Goal: Contribute content: Contribute content

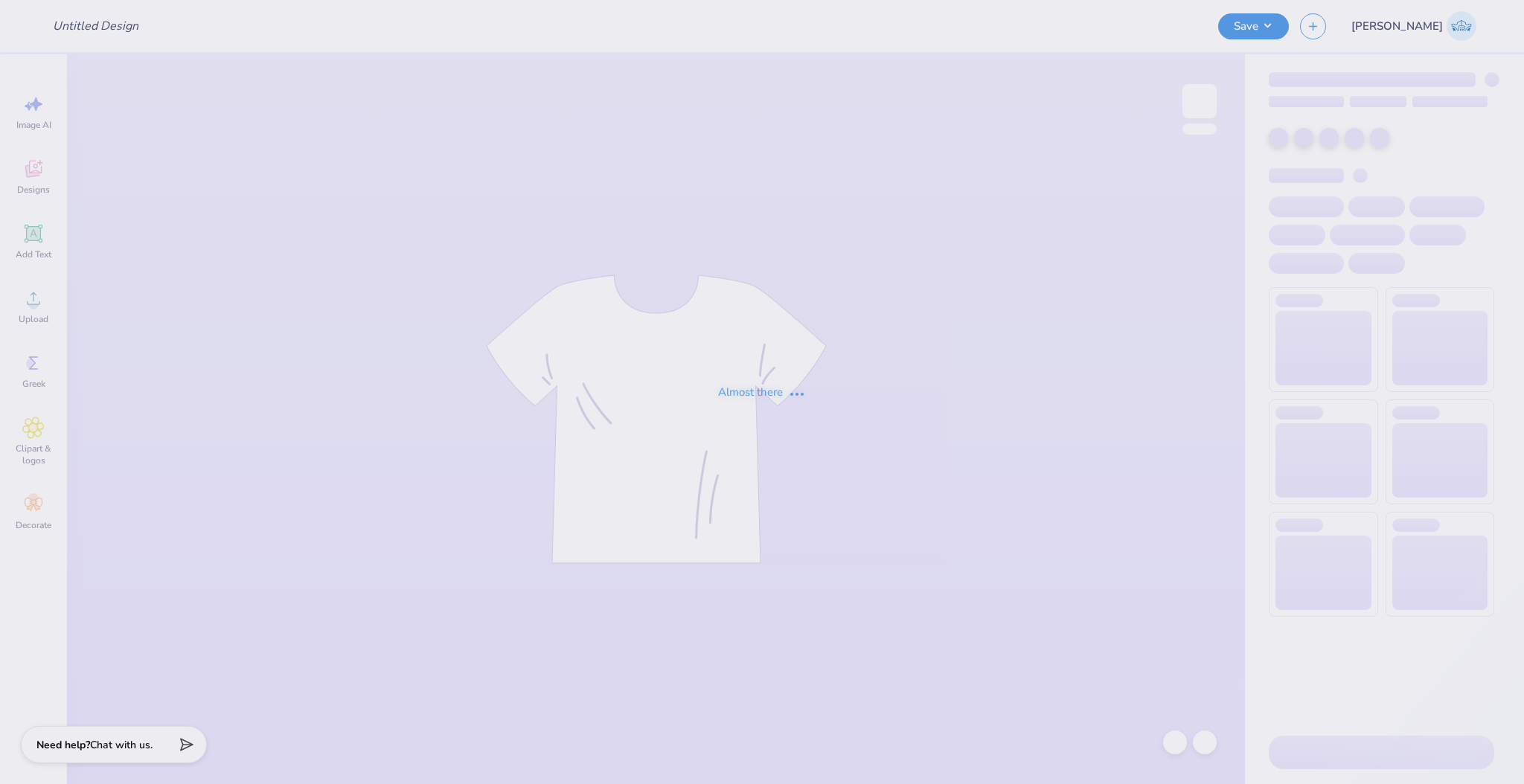
type input "Beta Philanthropy Shirt"
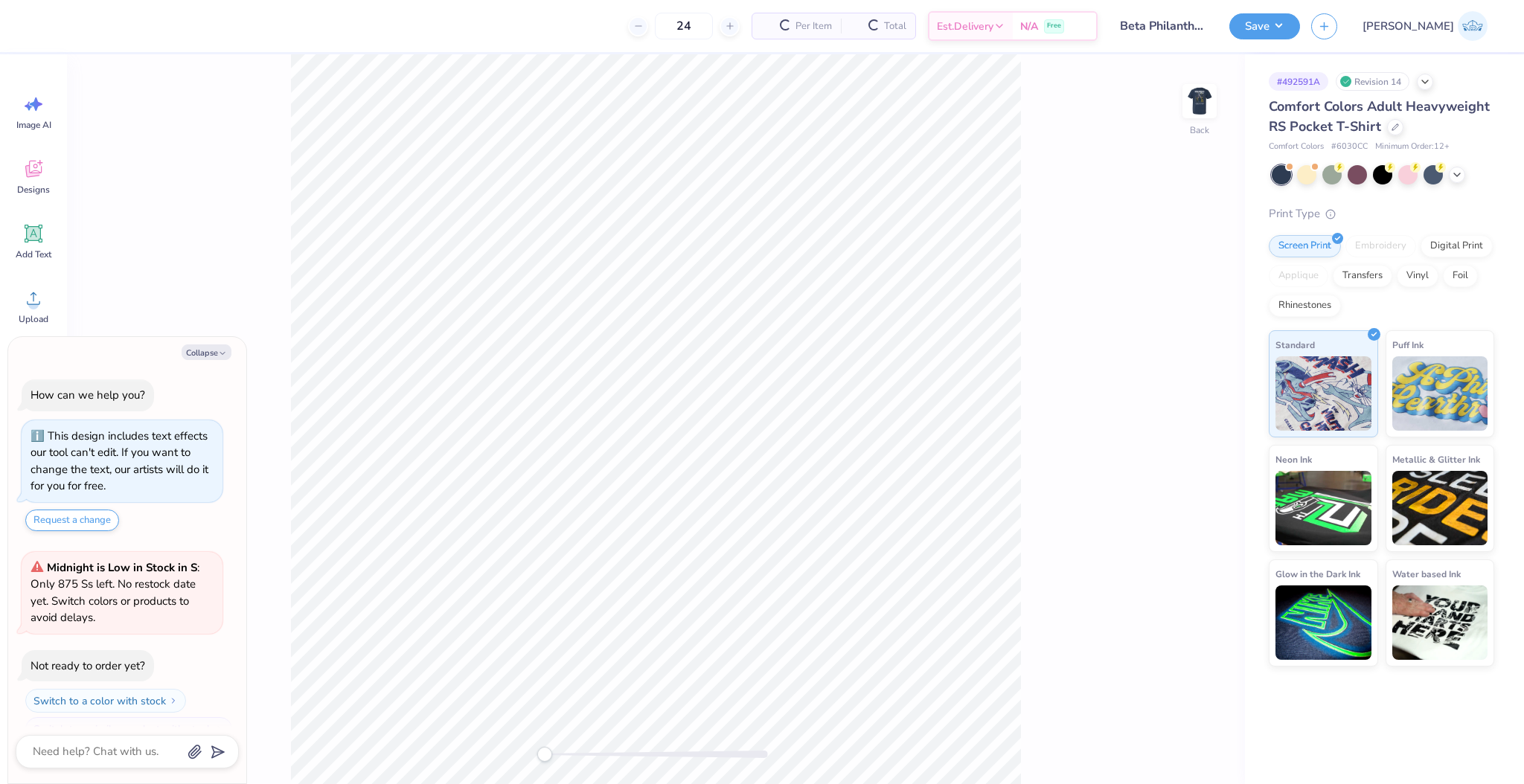
scroll to position [24, 0]
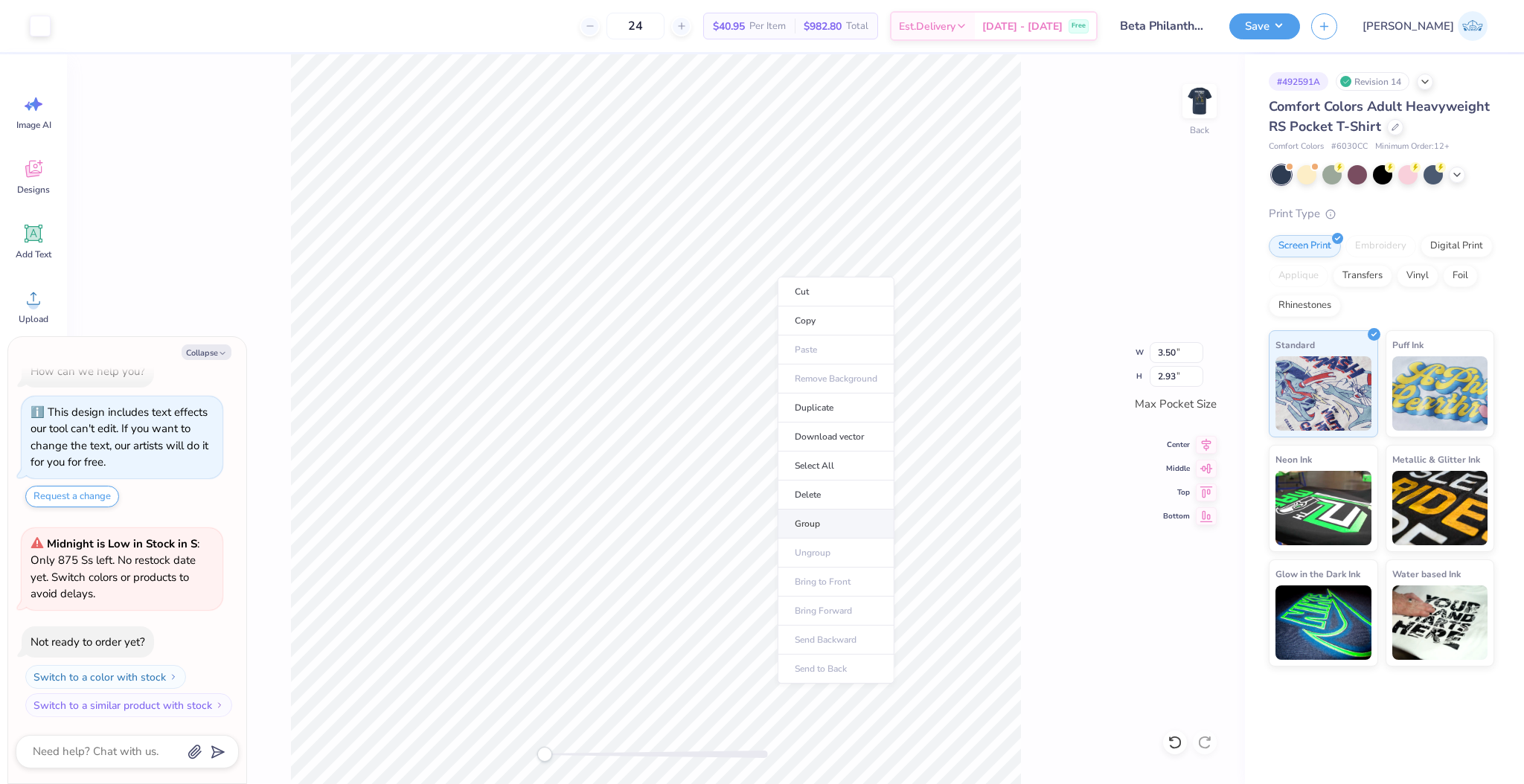
click at [828, 520] on li "Group" at bounding box center [836, 524] width 117 height 29
click at [1190, 444] on div "Center" at bounding box center [1189, 442] width 53 height 18
click at [1200, 476] on div "Back W 3.50 3.50 " H 2.93 2.93 " Max Pocket Size Center Middle Top Bottom" at bounding box center [656, 419] width 1178 height 730
click at [1205, 105] on img at bounding box center [1199, 101] width 30 height 30
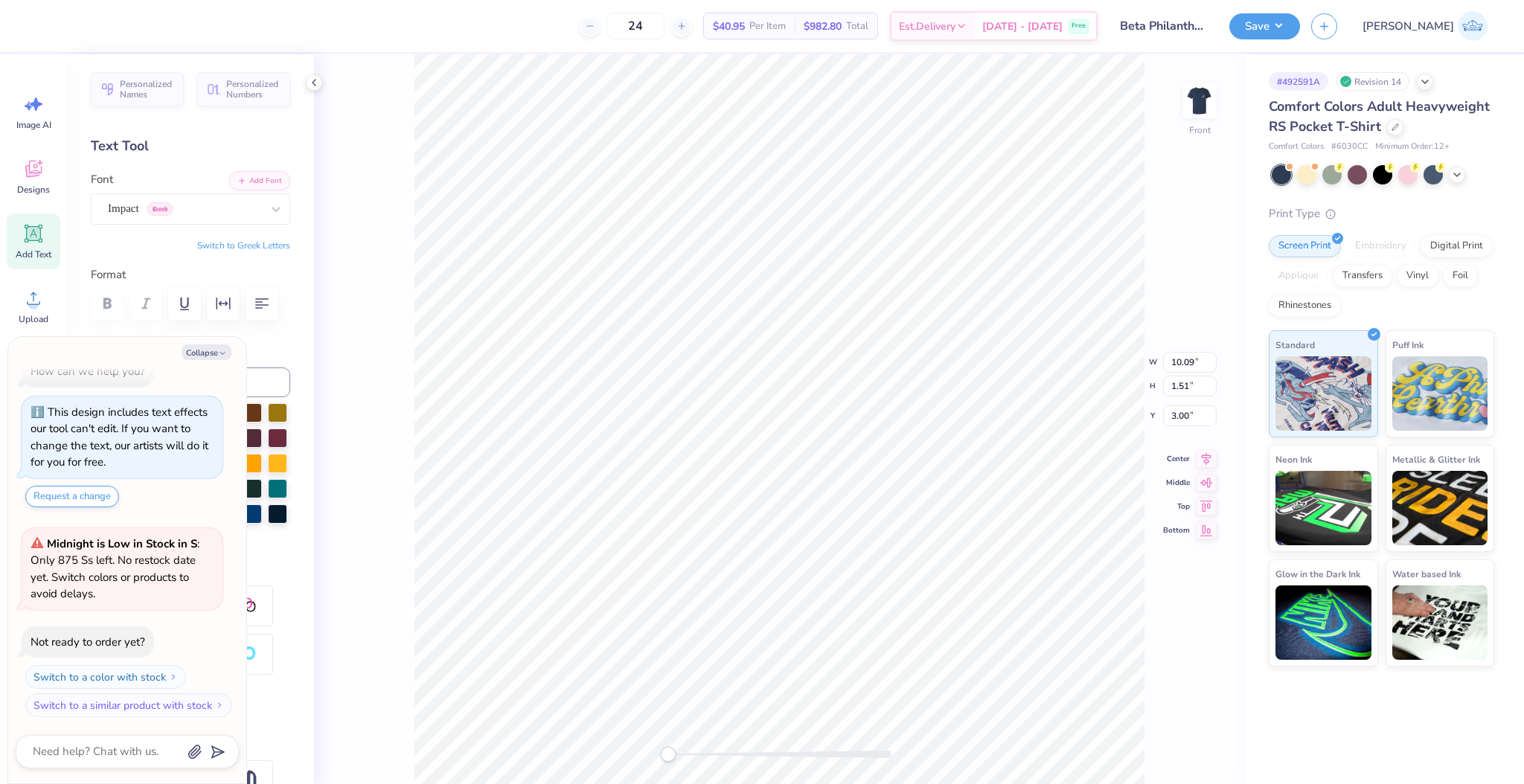
type textarea "x"
type input "9.36"
type input "0.67"
type input "16.73"
type textarea "x"
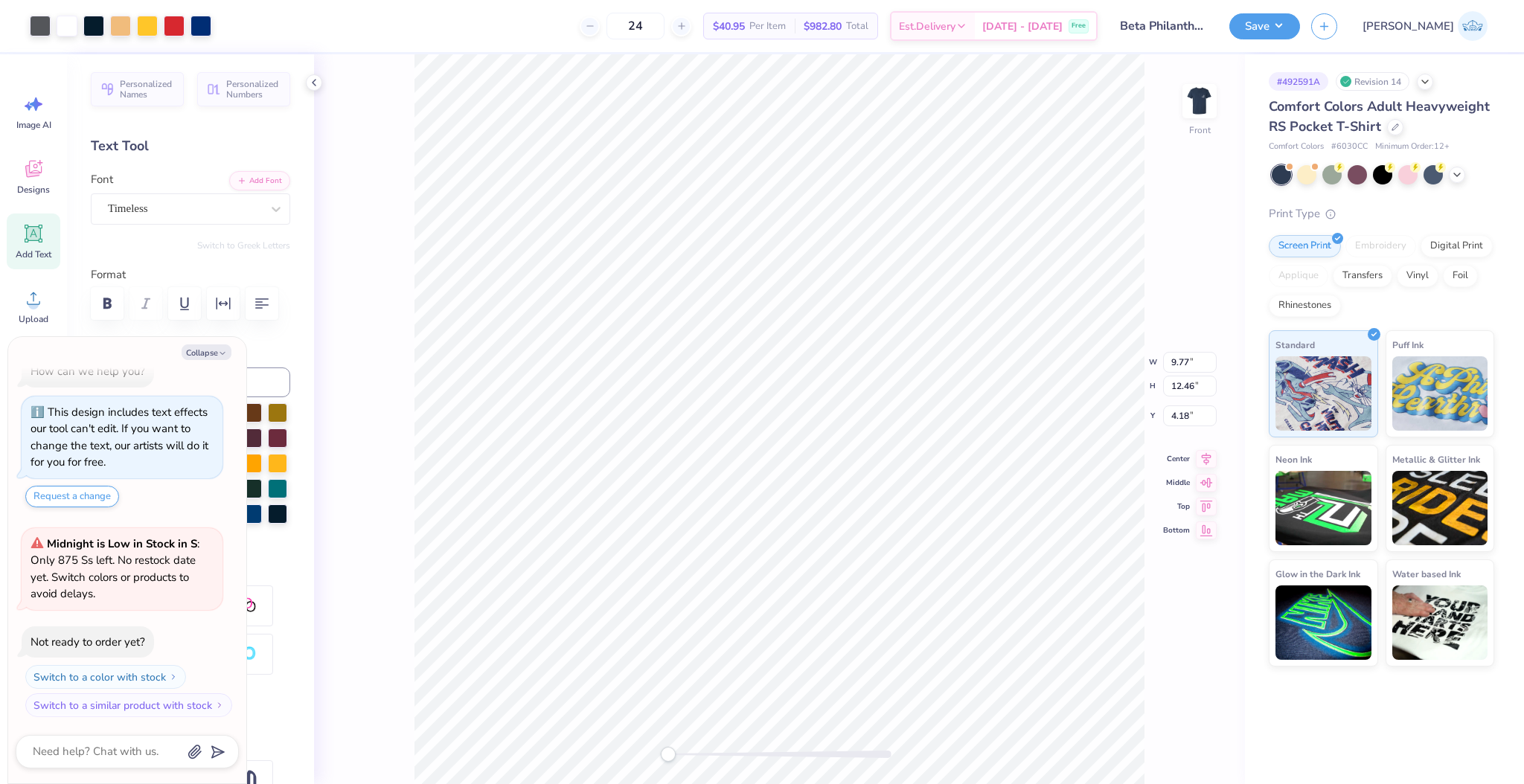
type input "9.77"
type input "12.46"
type input "4.18"
drag, startPoint x: 678, startPoint y: 756, endPoint x: 723, endPoint y: 759, distance: 45.1
click at [723, 758] on div at bounding box center [780, 754] width 223 height 8
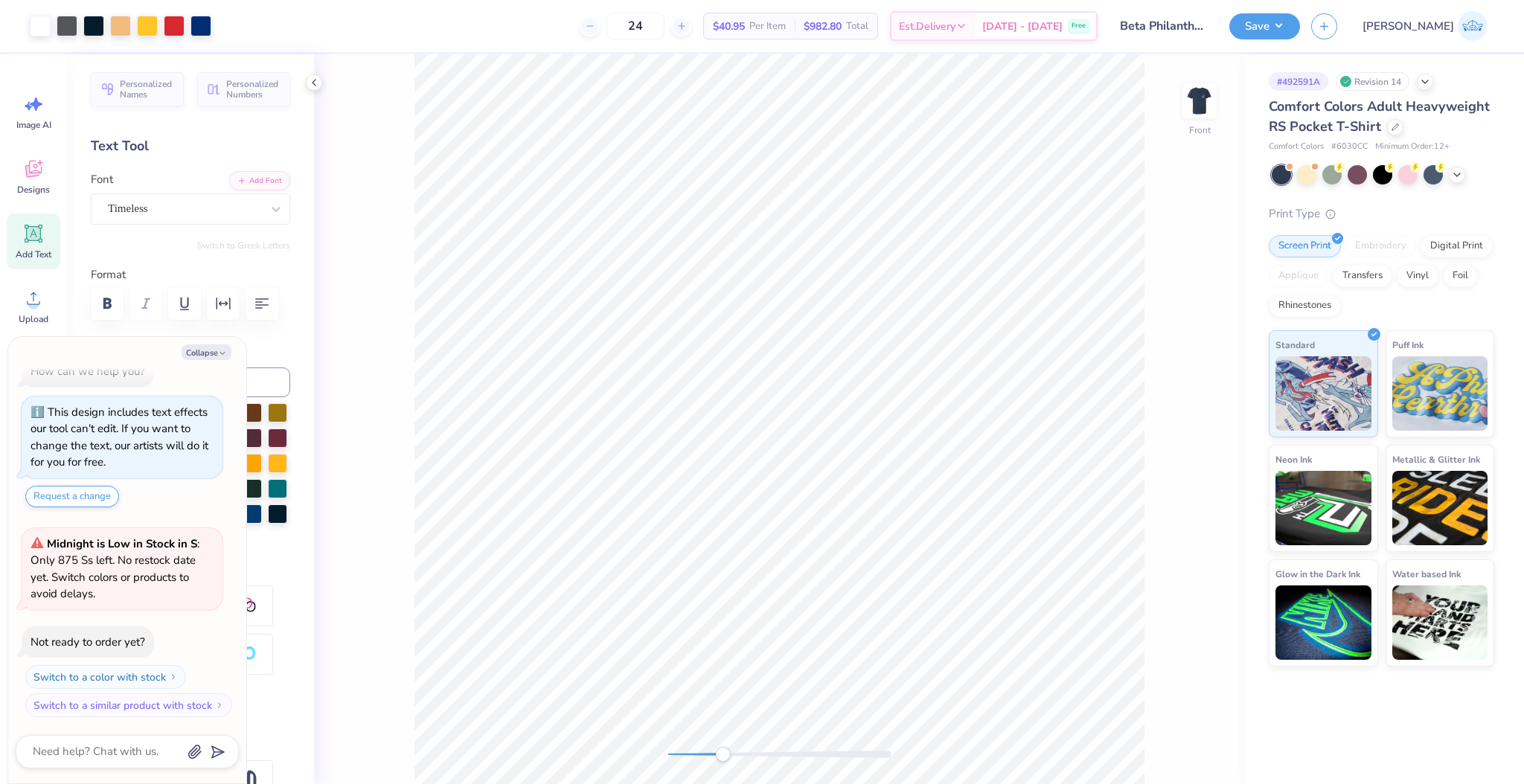
click at [629, 760] on div "Front" at bounding box center [779, 419] width 931 height 730
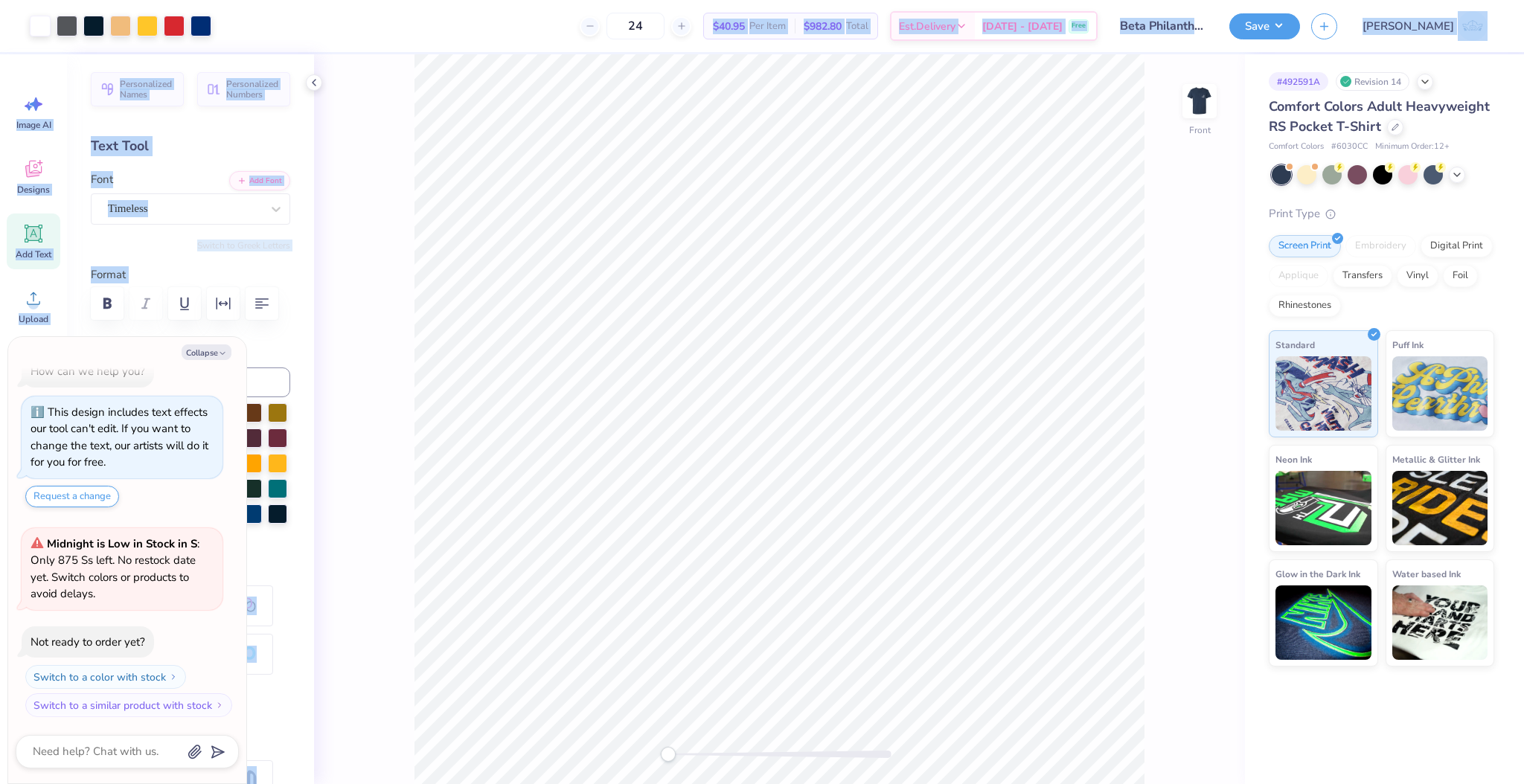
click at [968, 601] on div "Art colors 24 $40.95 Per Item $982.80 Total Est. Delivery Sep 23 - 26 Free Desi…" at bounding box center [762, 392] width 1524 height 784
type textarea "x"
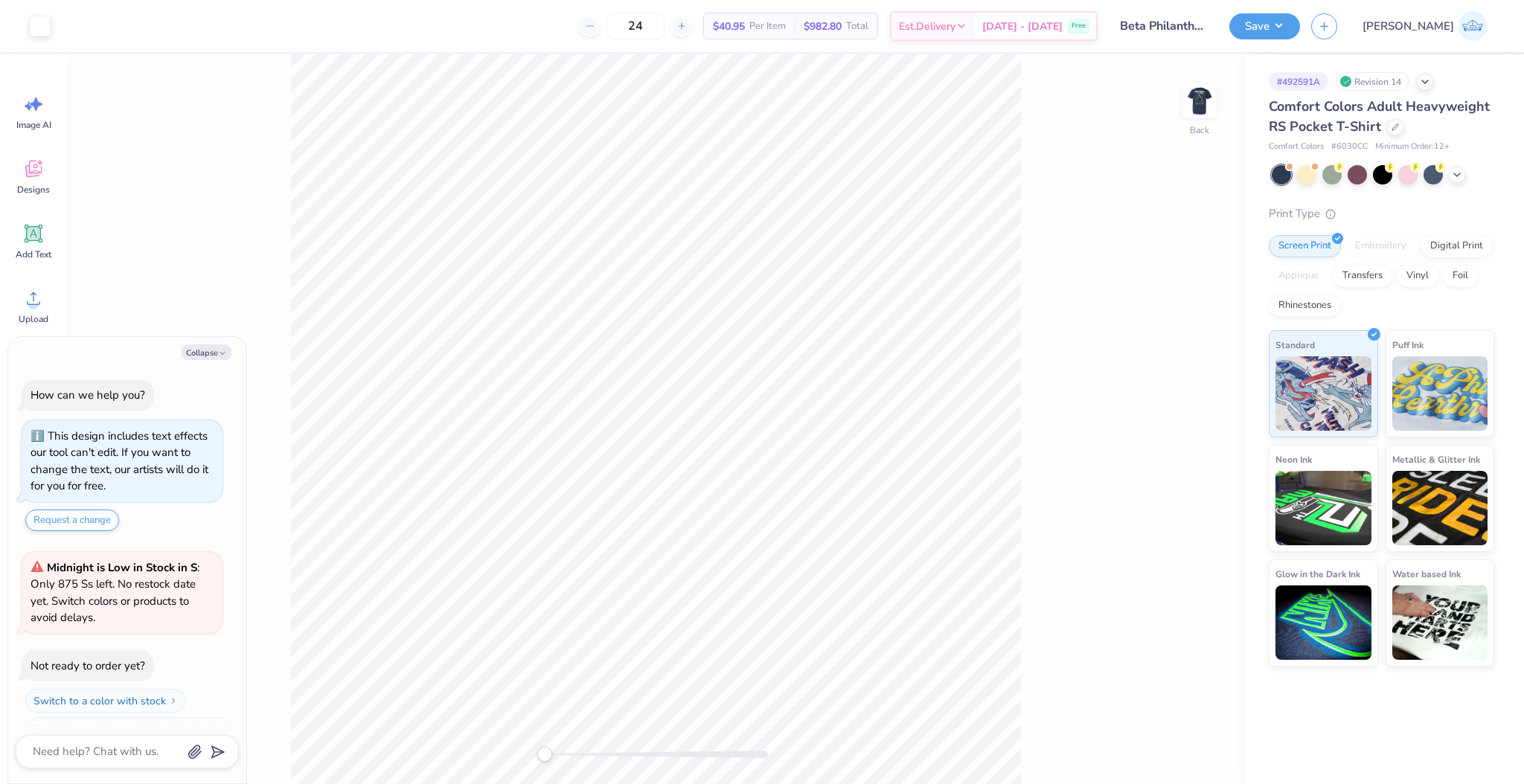
scroll to position [24, 0]
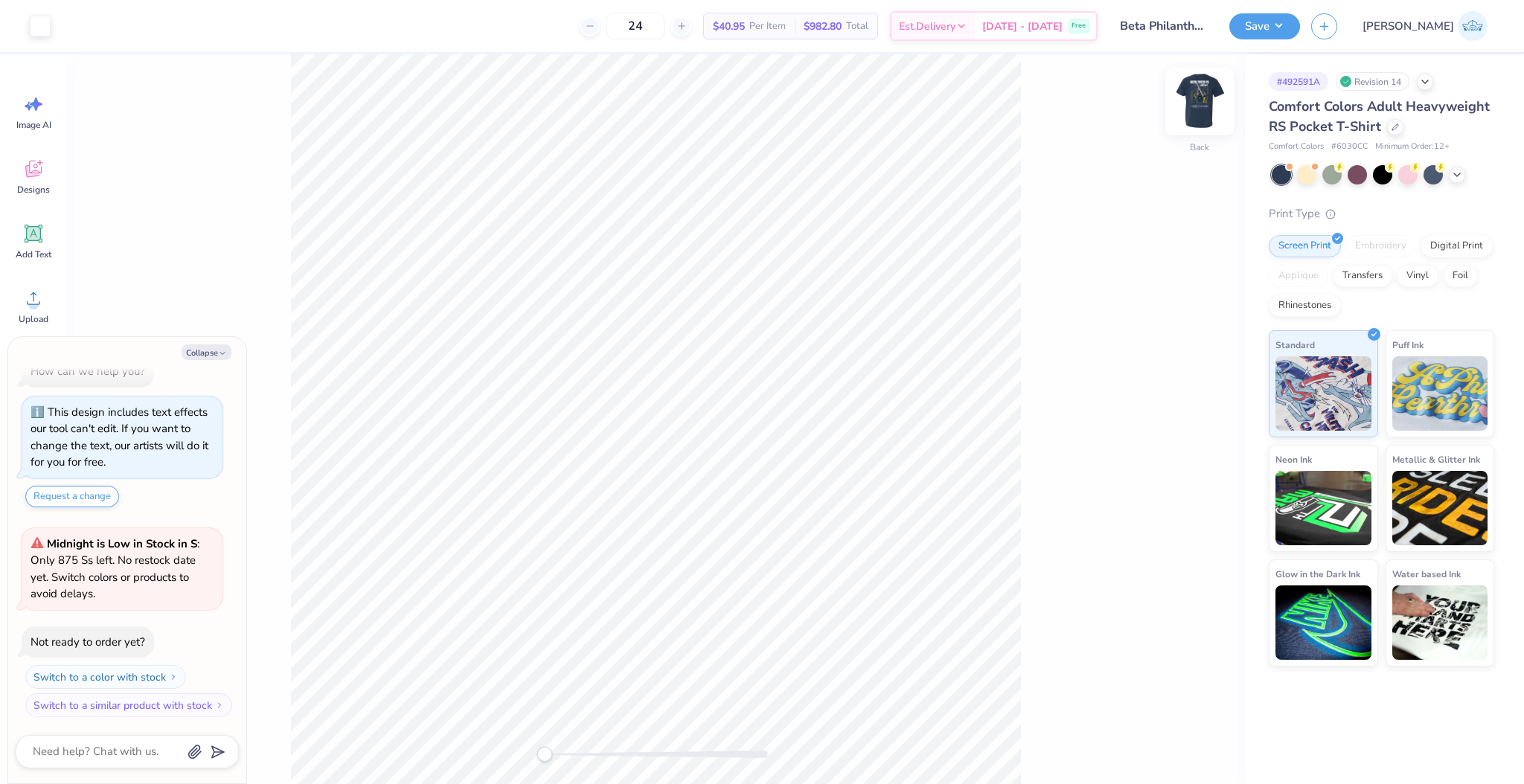
click at [1204, 101] on img at bounding box center [1199, 101] width 59 height 59
click at [210, 348] on button "Collapse" at bounding box center [206, 352] width 50 height 15
type textarea "x"
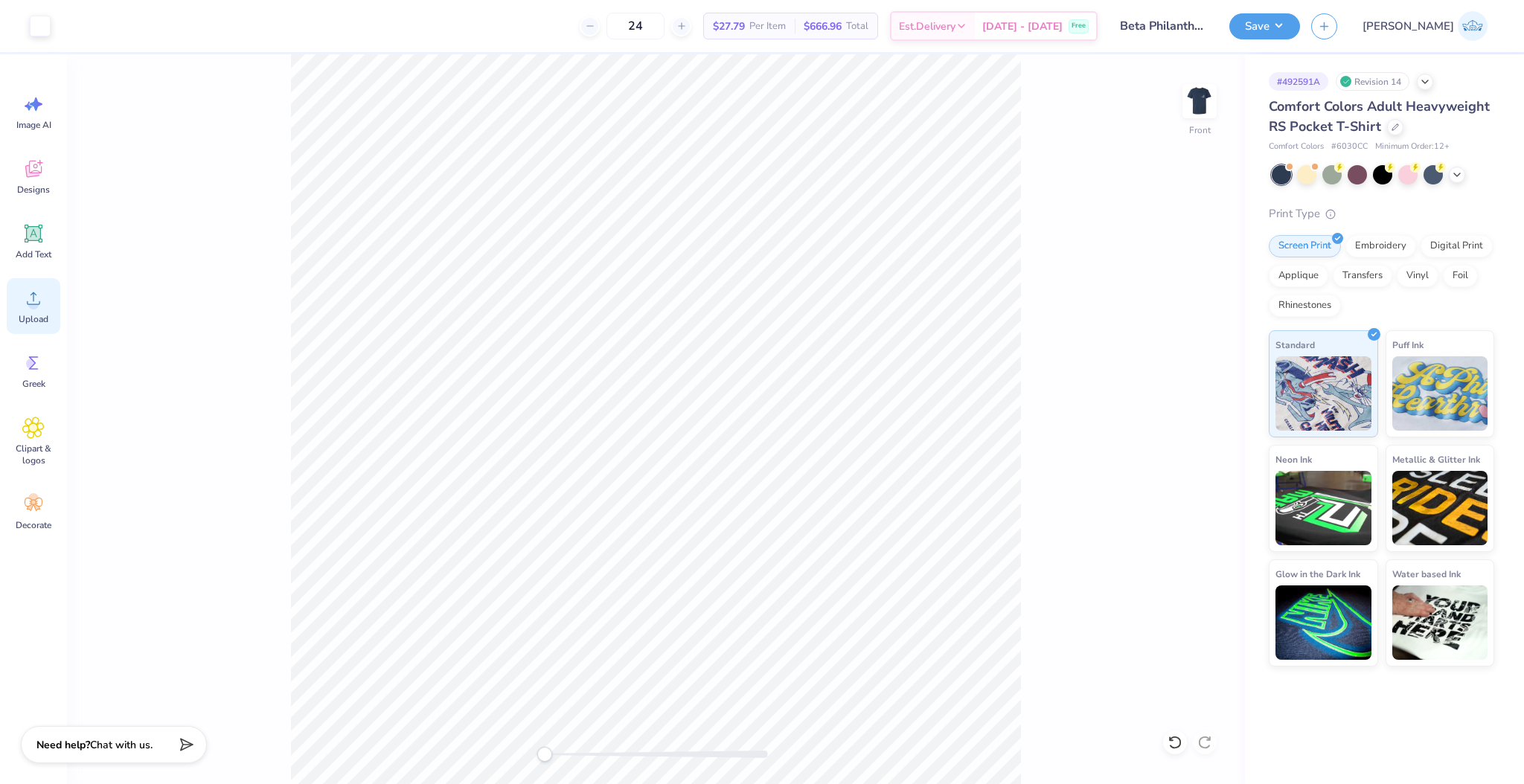
click at [28, 309] on div "Upload" at bounding box center [33, 306] width 53 height 56
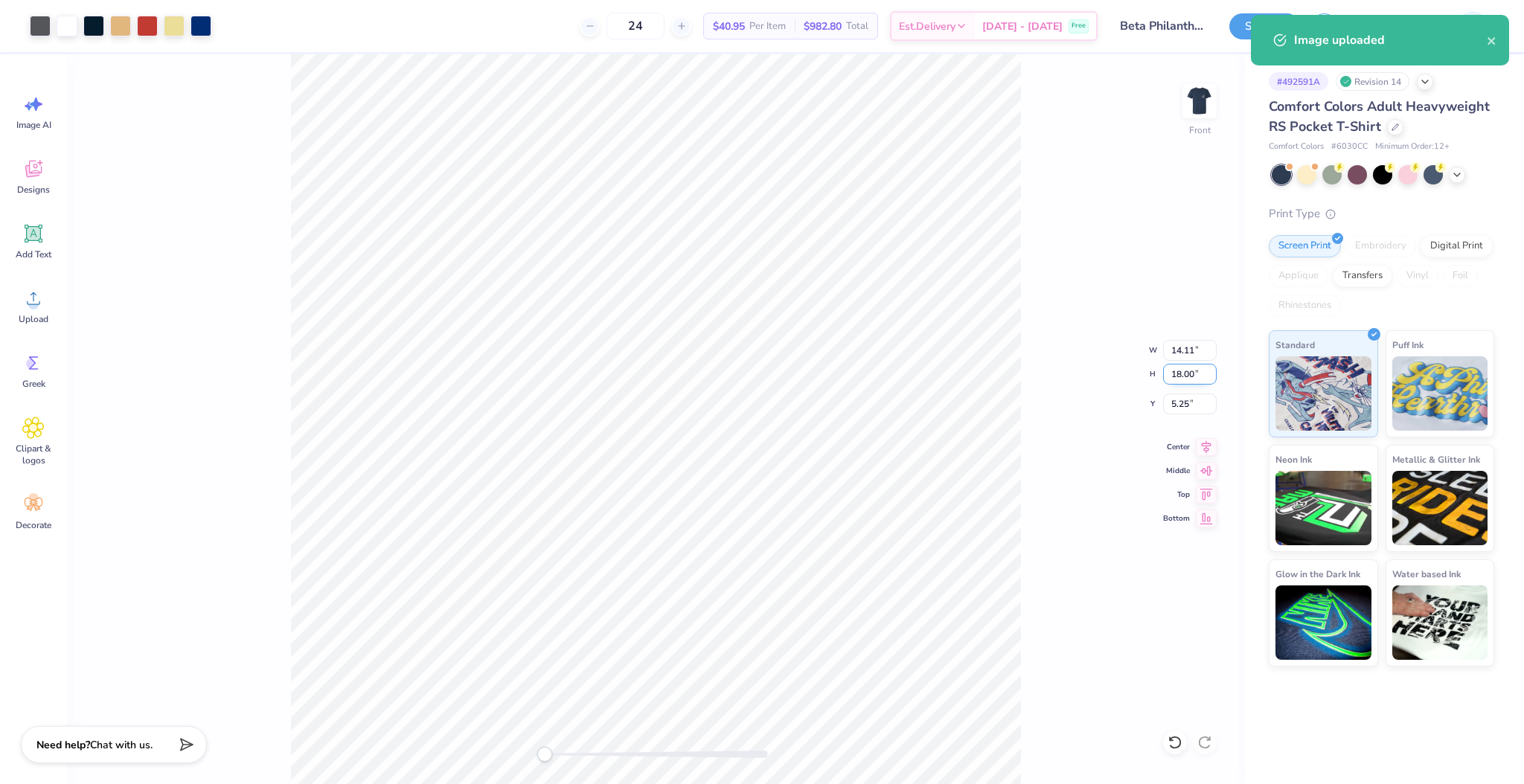
click at [1188, 369] on input "18.00" at bounding box center [1189, 374] width 53 height 21
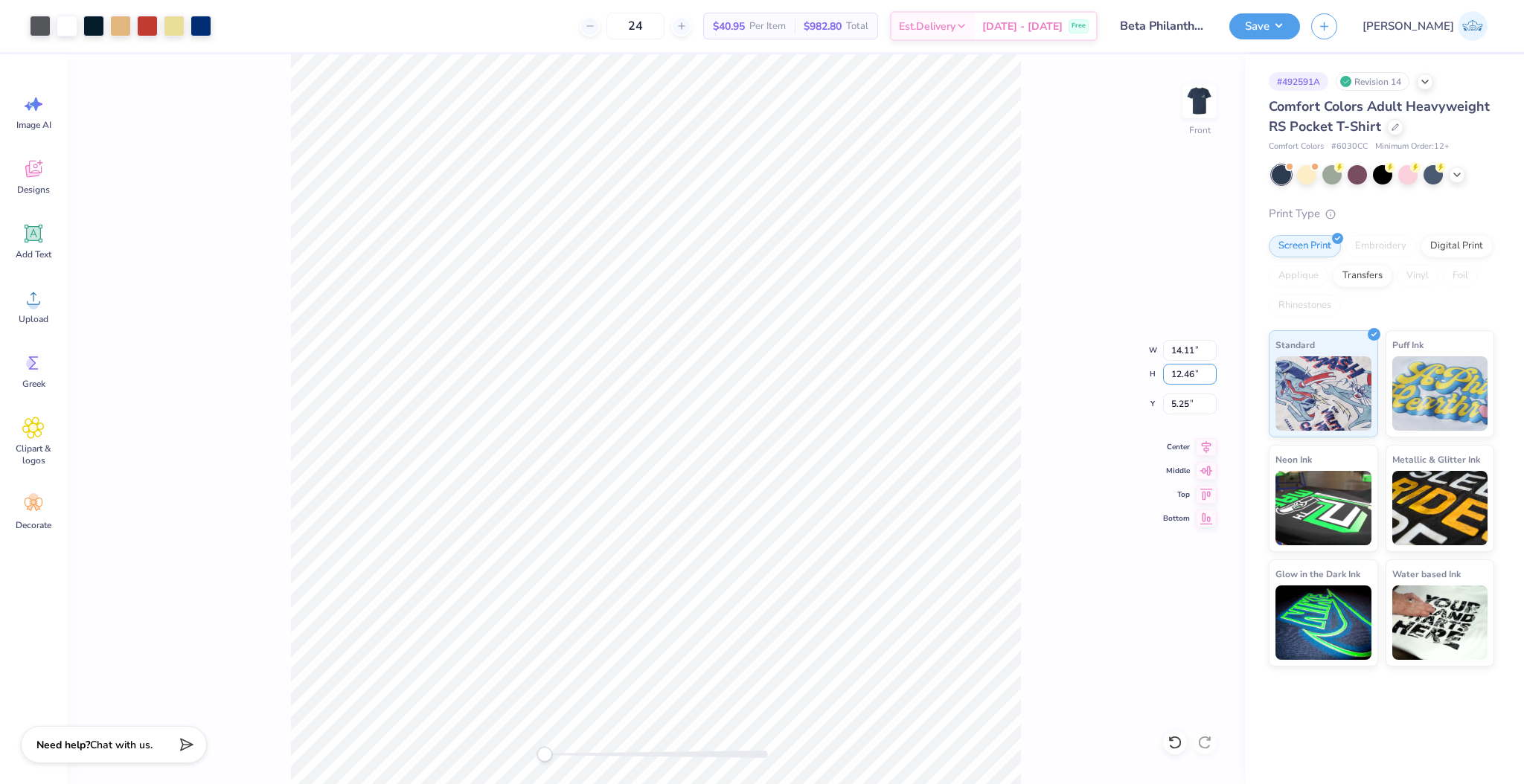
type input "12.46"
type input "9.77"
type input "8.02"
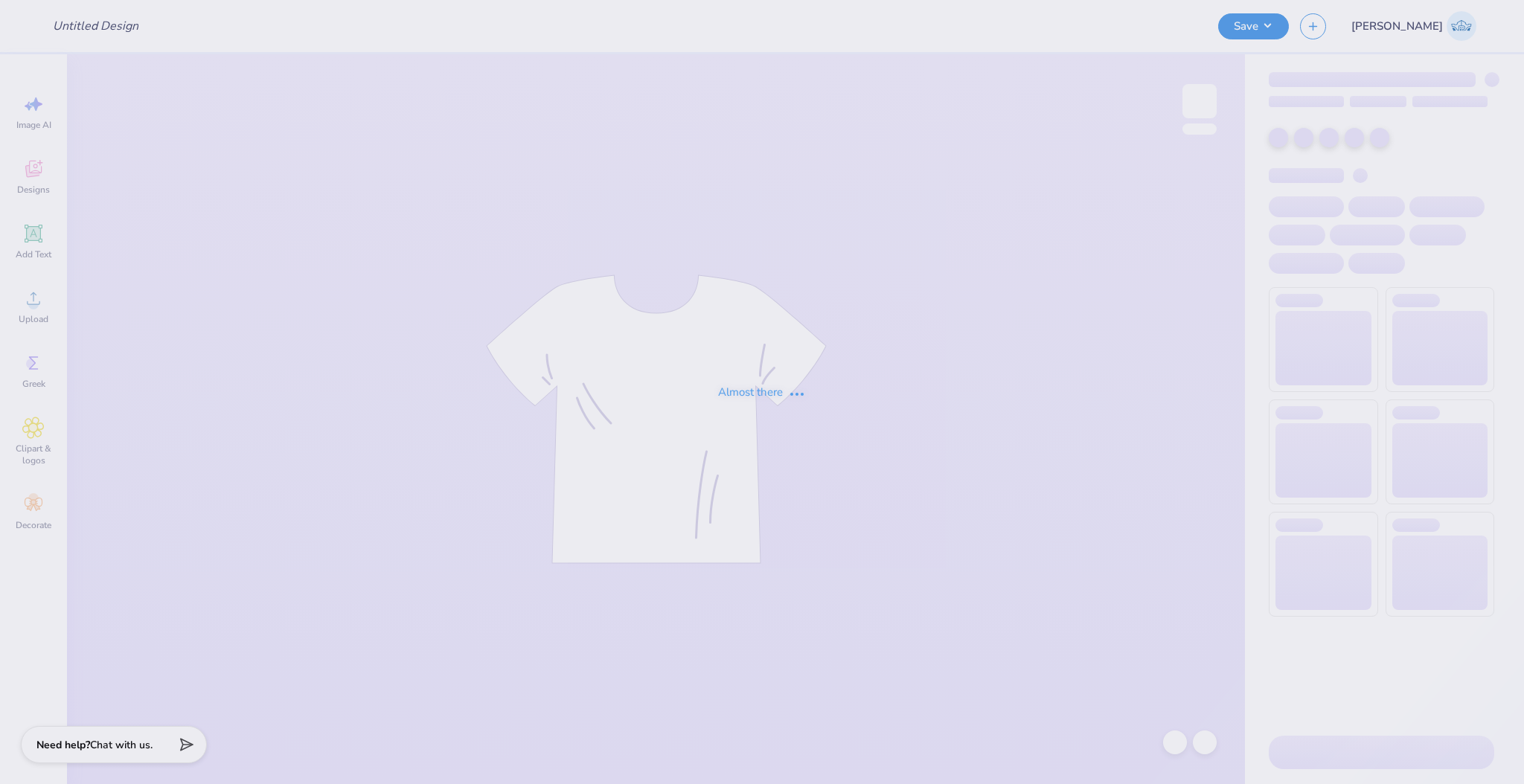
type input "Beta Philanthropy Shirt"
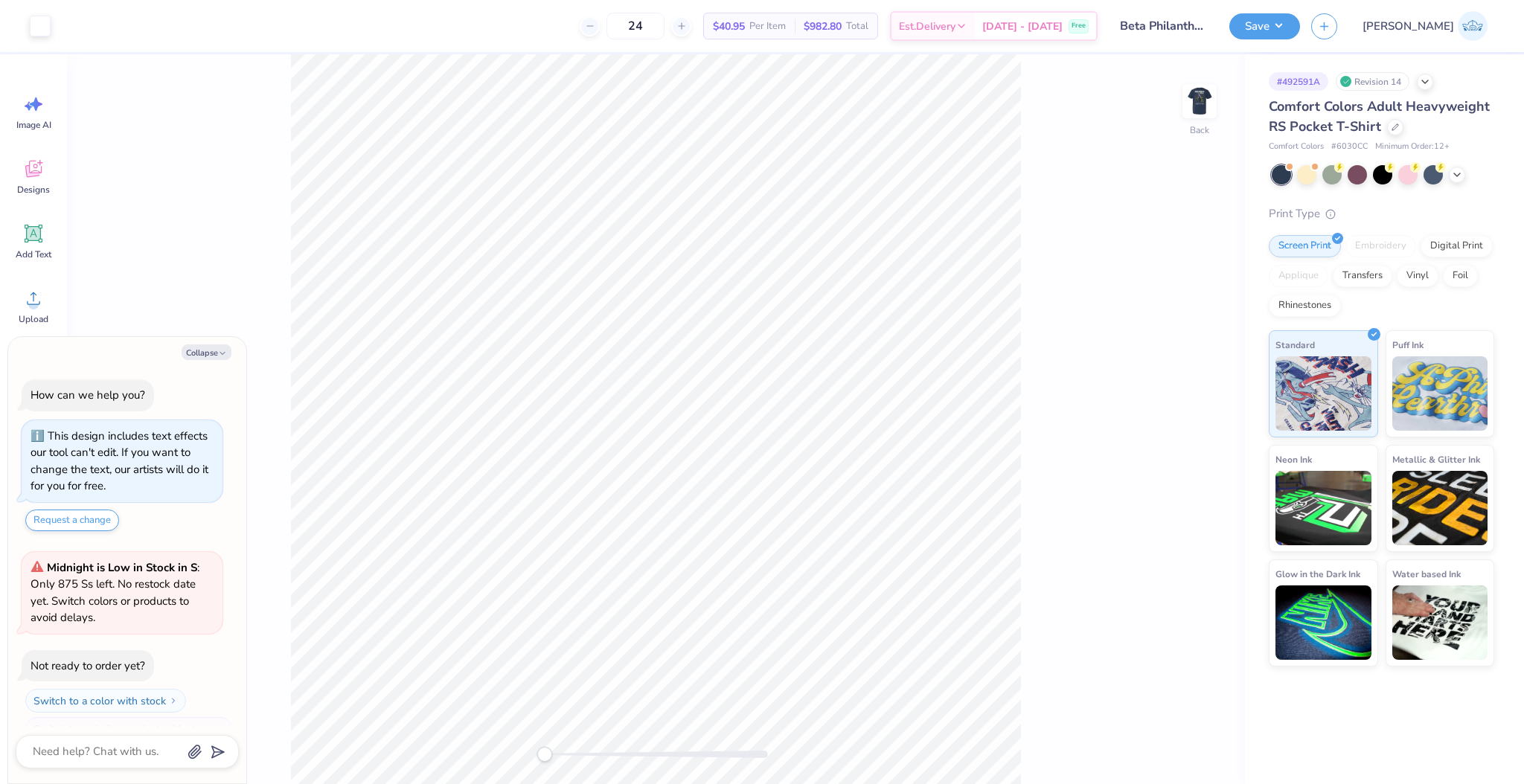
scroll to position [24, 0]
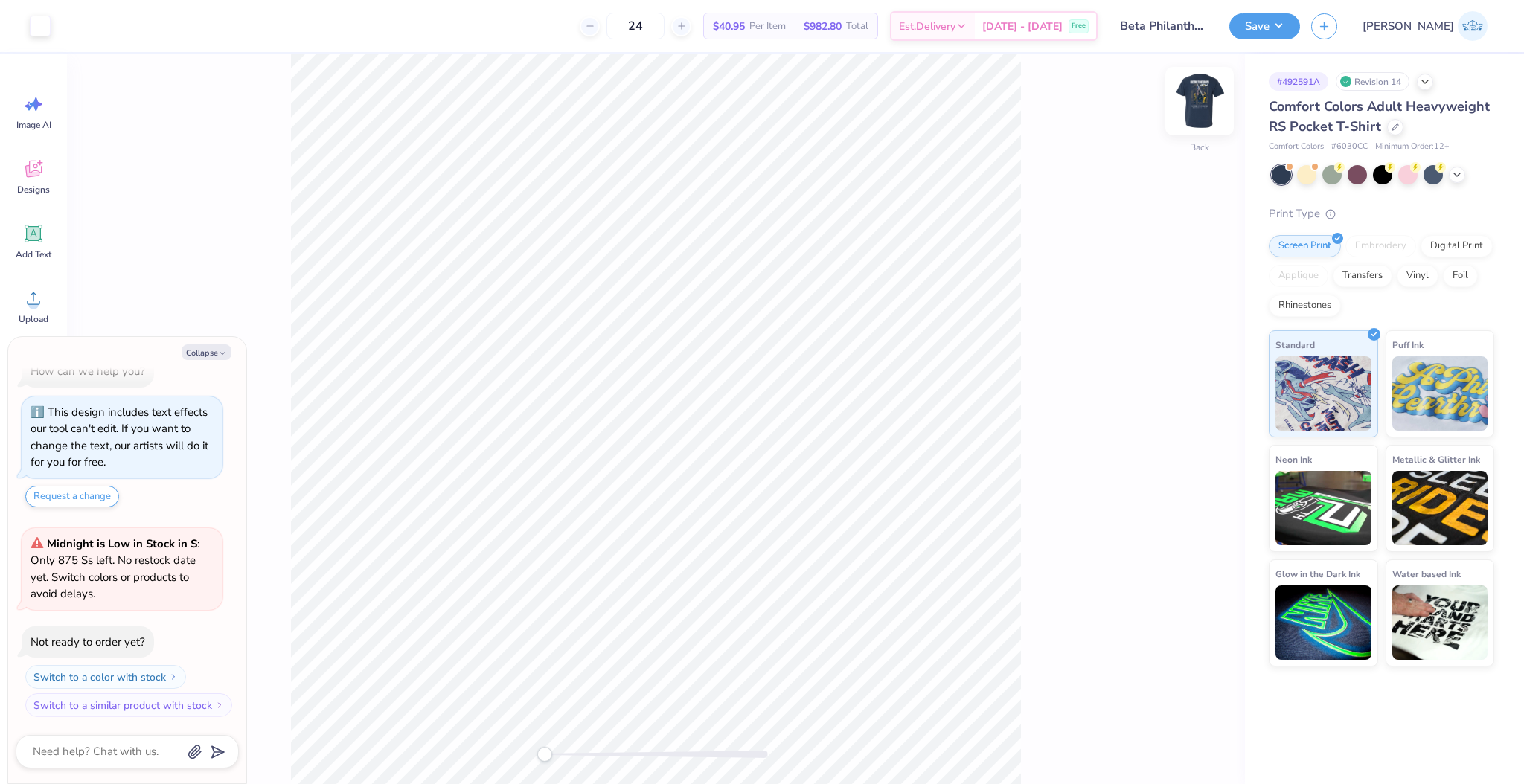
click at [1188, 90] on img at bounding box center [1199, 101] width 59 height 59
click at [23, 300] on icon at bounding box center [33, 298] width 22 height 22
type textarea "x"
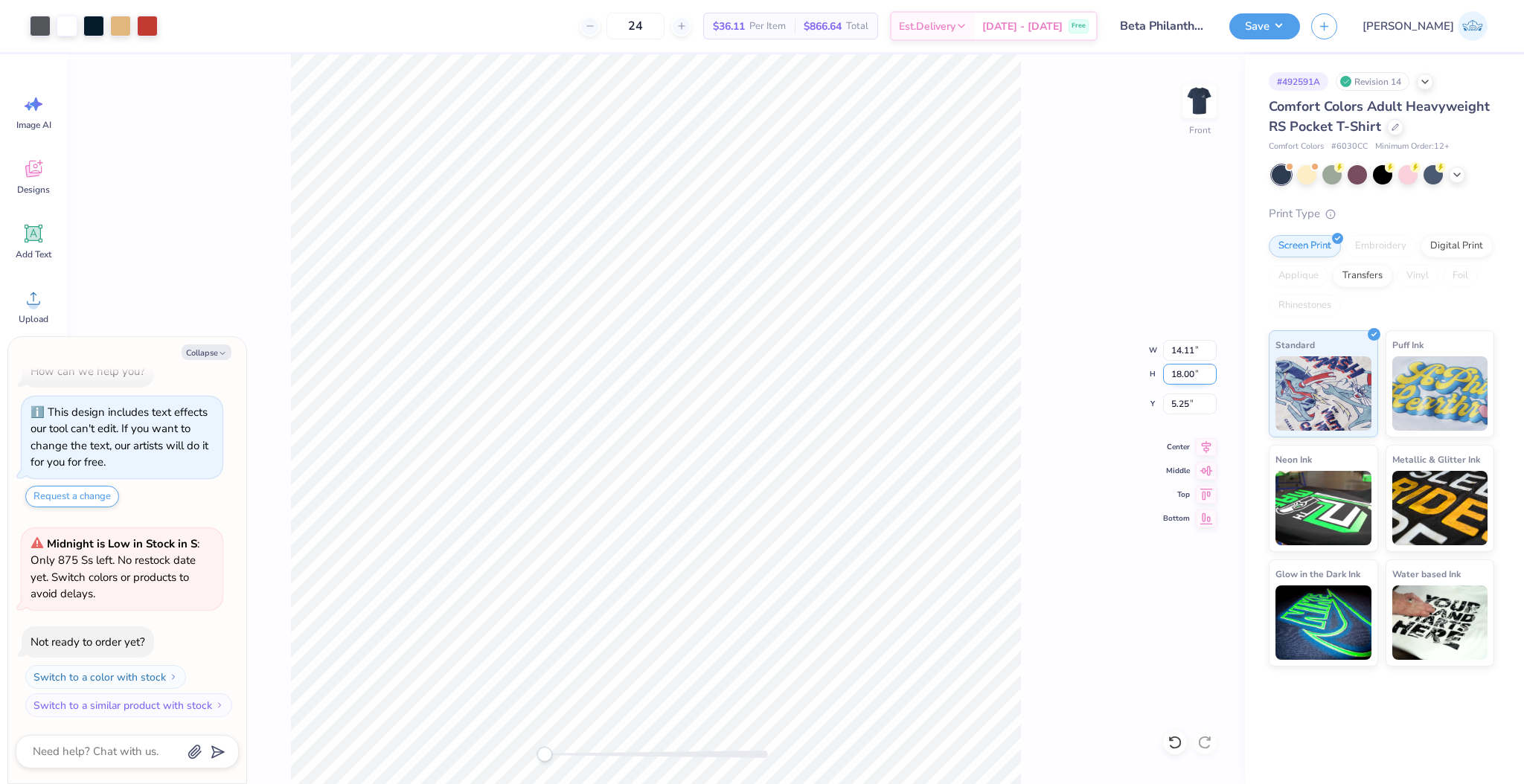
click at [1172, 375] on input "18.00" at bounding box center [1189, 374] width 53 height 21
type input "12.46"
type textarea "x"
type input "9.77"
click at [1176, 402] on input "8.02" at bounding box center [1189, 404] width 53 height 21
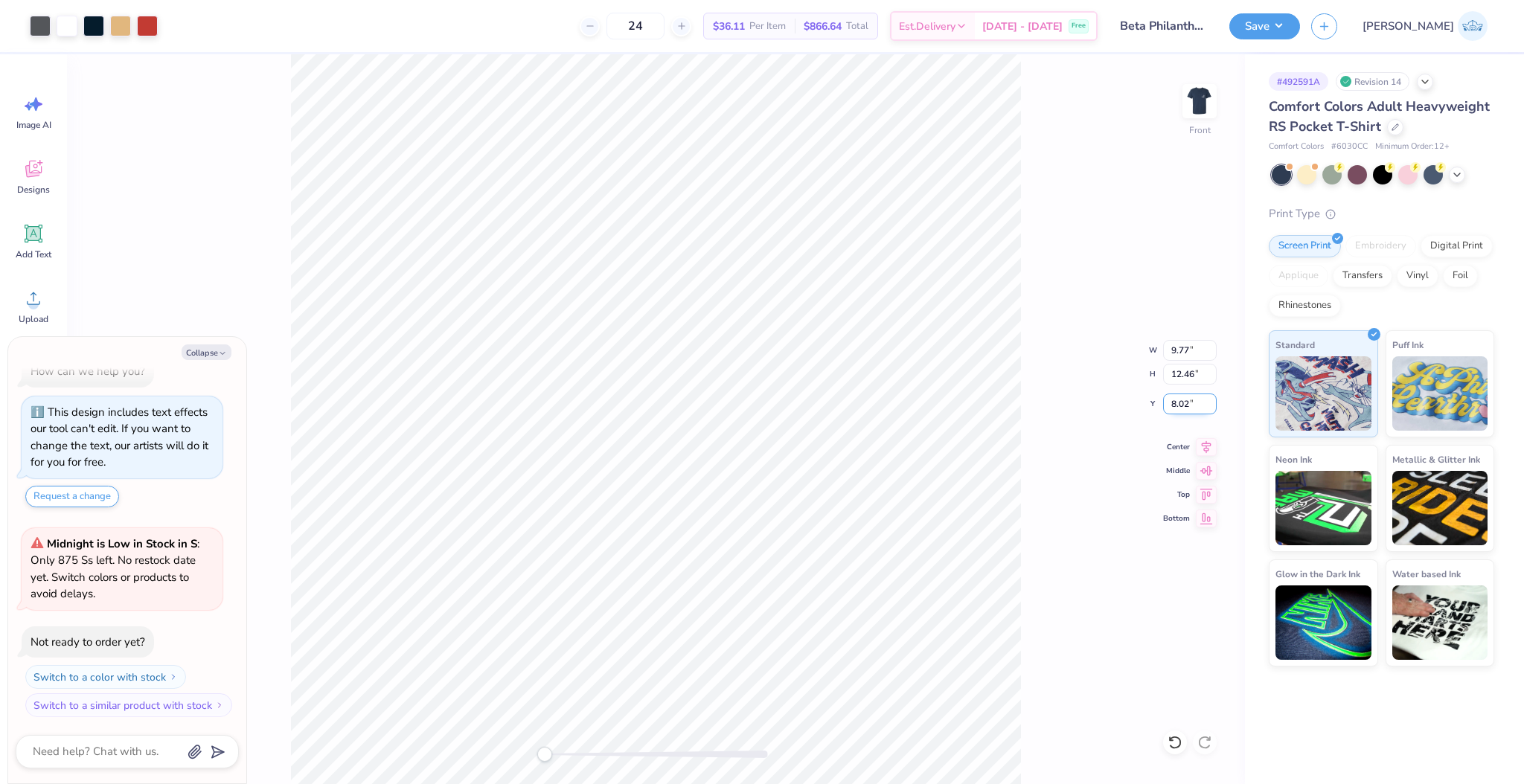
click at [1176, 402] on input "8.02" at bounding box center [1189, 404] width 53 height 21
type input "4.18"
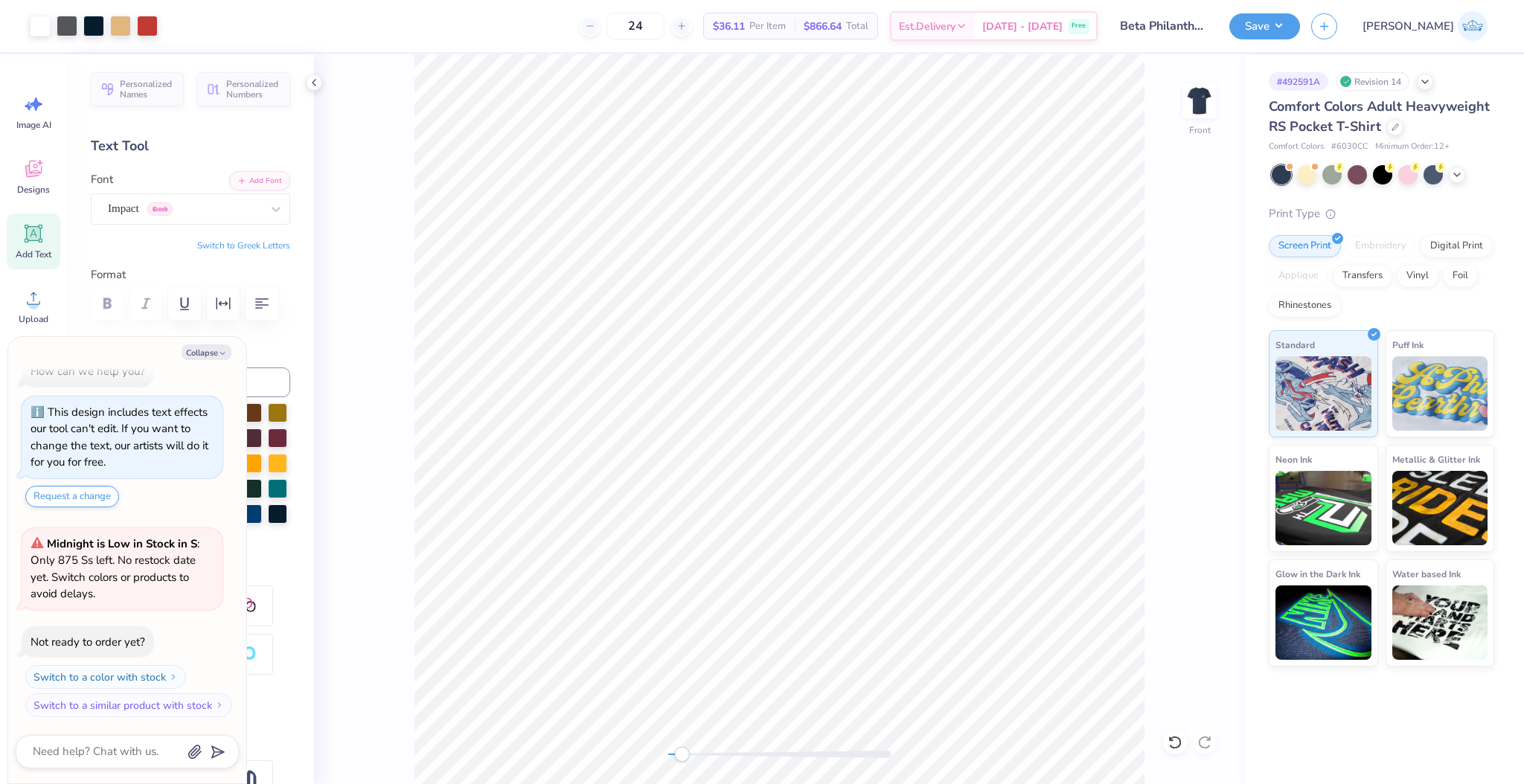
click at [685, 761] on div at bounding box center [780, 754] width 223 height 15
click at [631, 759] on div "Front" at bounding box center [779, 419] width 931 height 730
click at [1203, 449] on icon at bounding box center [1206, 444] width 21 height 18
click at [1210, 448] on icon at bounding box center [1206, 444] width 21 height 18
type textarea "x"
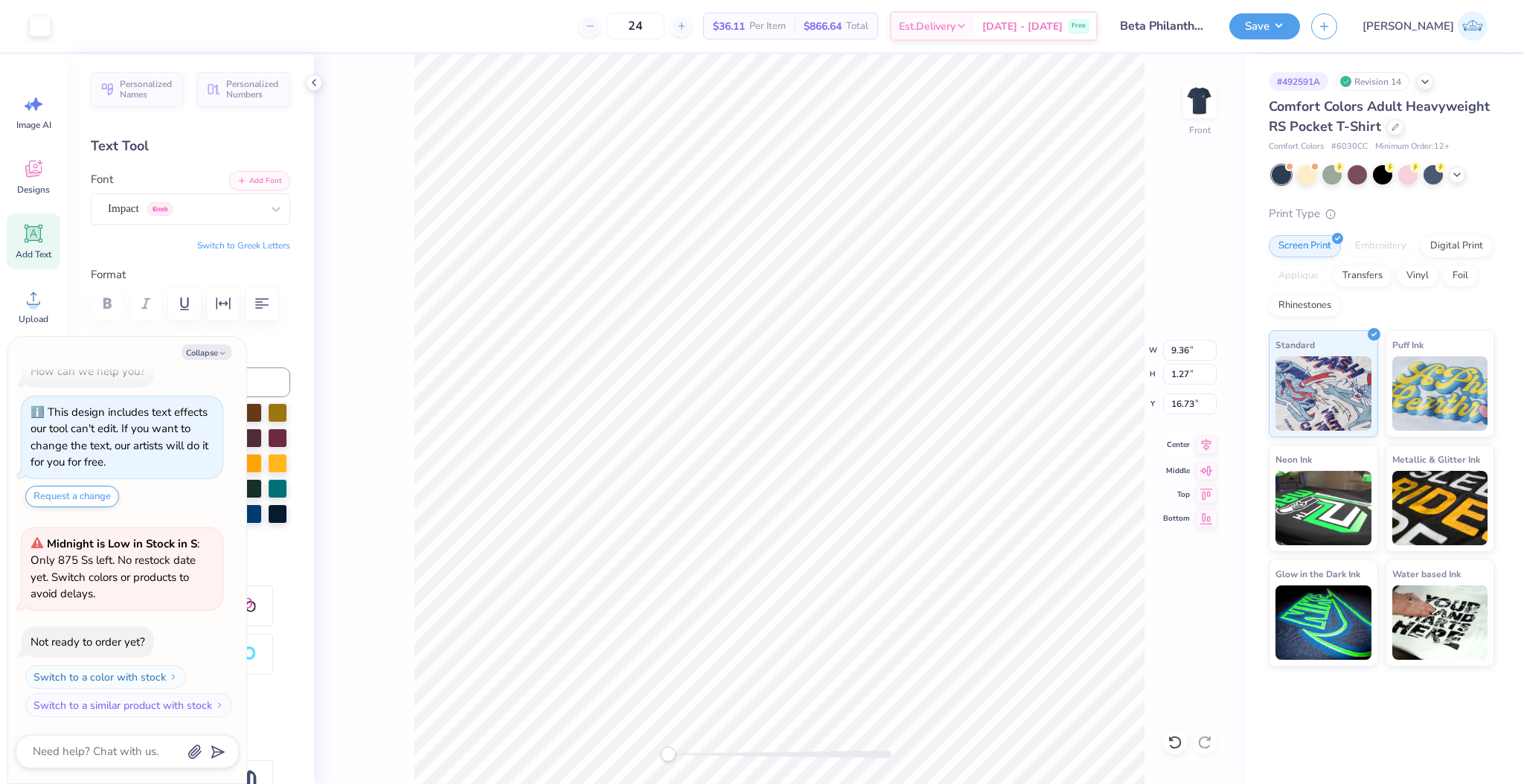
type input "10.09"
type input "1.51"
type input "3.00"
click at [1209, 447] on icon at bounding box center [1206, 444] width 9 height 13
click at [1211, 447] on icon at bounding box center [1206, 444] width 21 height 18
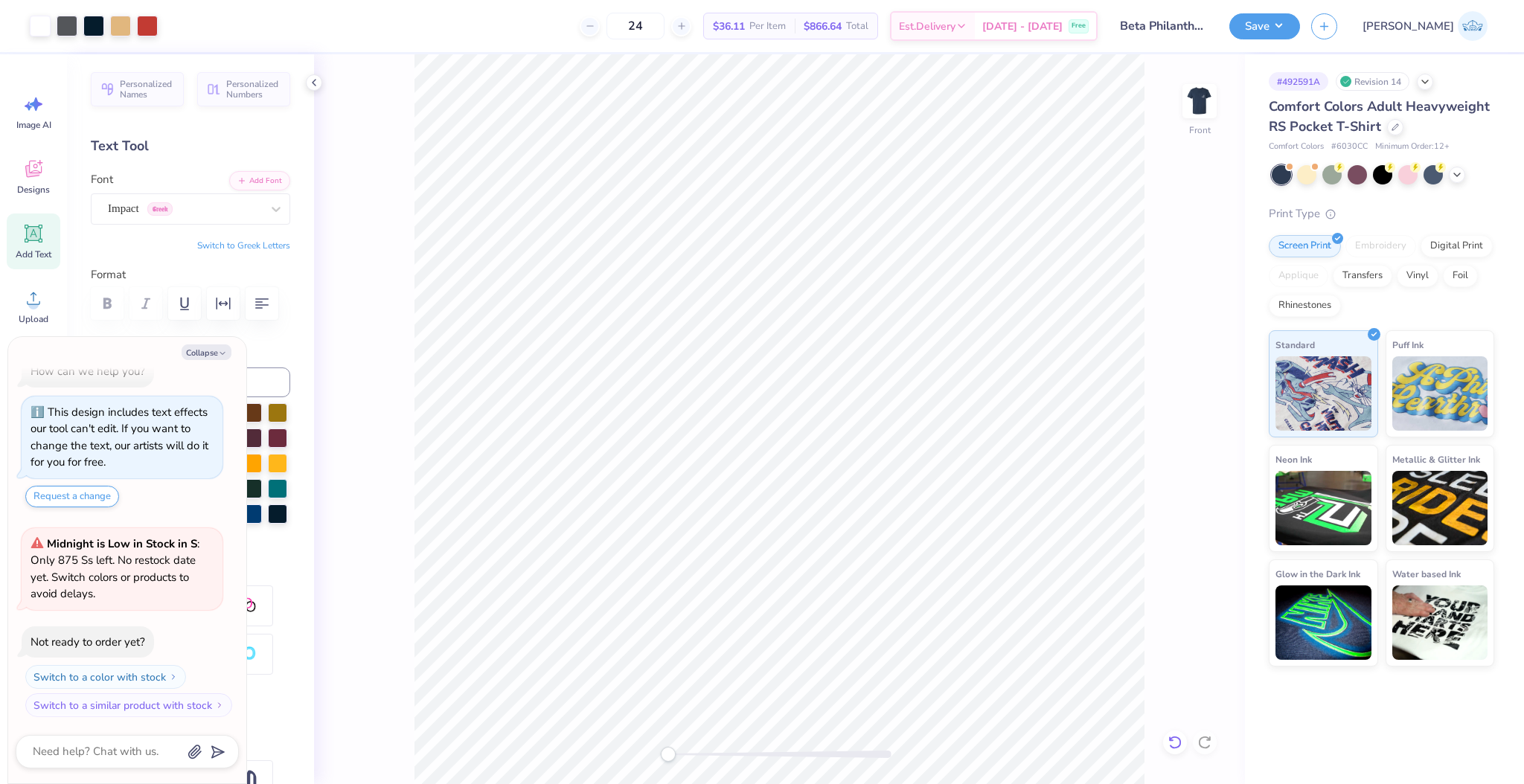
click at [1176, 738] on icon at bounding box center [1175, 743] width 15 height 15
drag, startPoint x: 1369, startPoint y: 26, endPoint x: 1369, endPoint y: 41, distance: 15.0
click at [1300, 26] on button "Save" at bounding box center [1265, 26] width 71 height 26
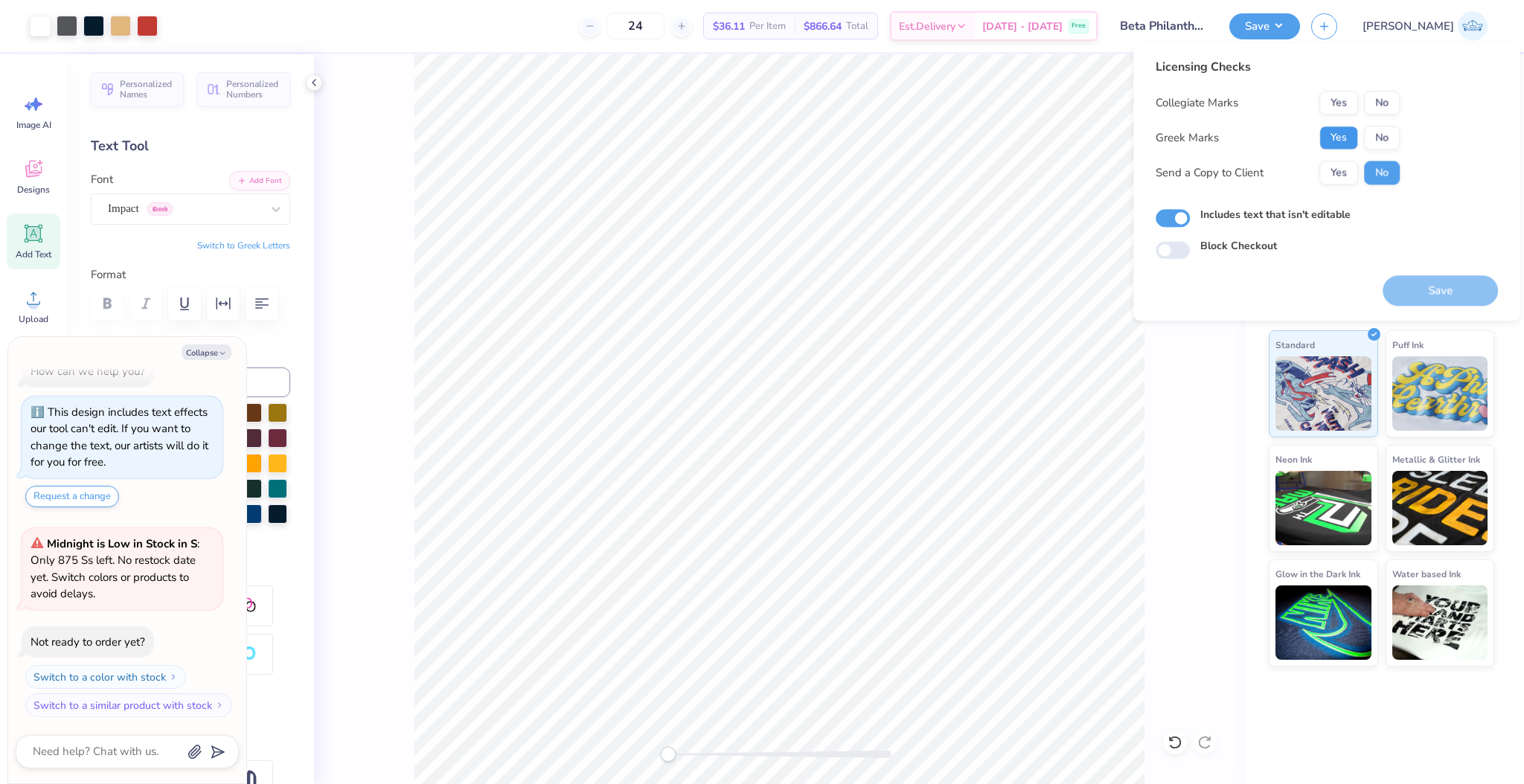
click at [1342, 138] on button "Yes" at bounding box center [1339, 138] width 39 height 24
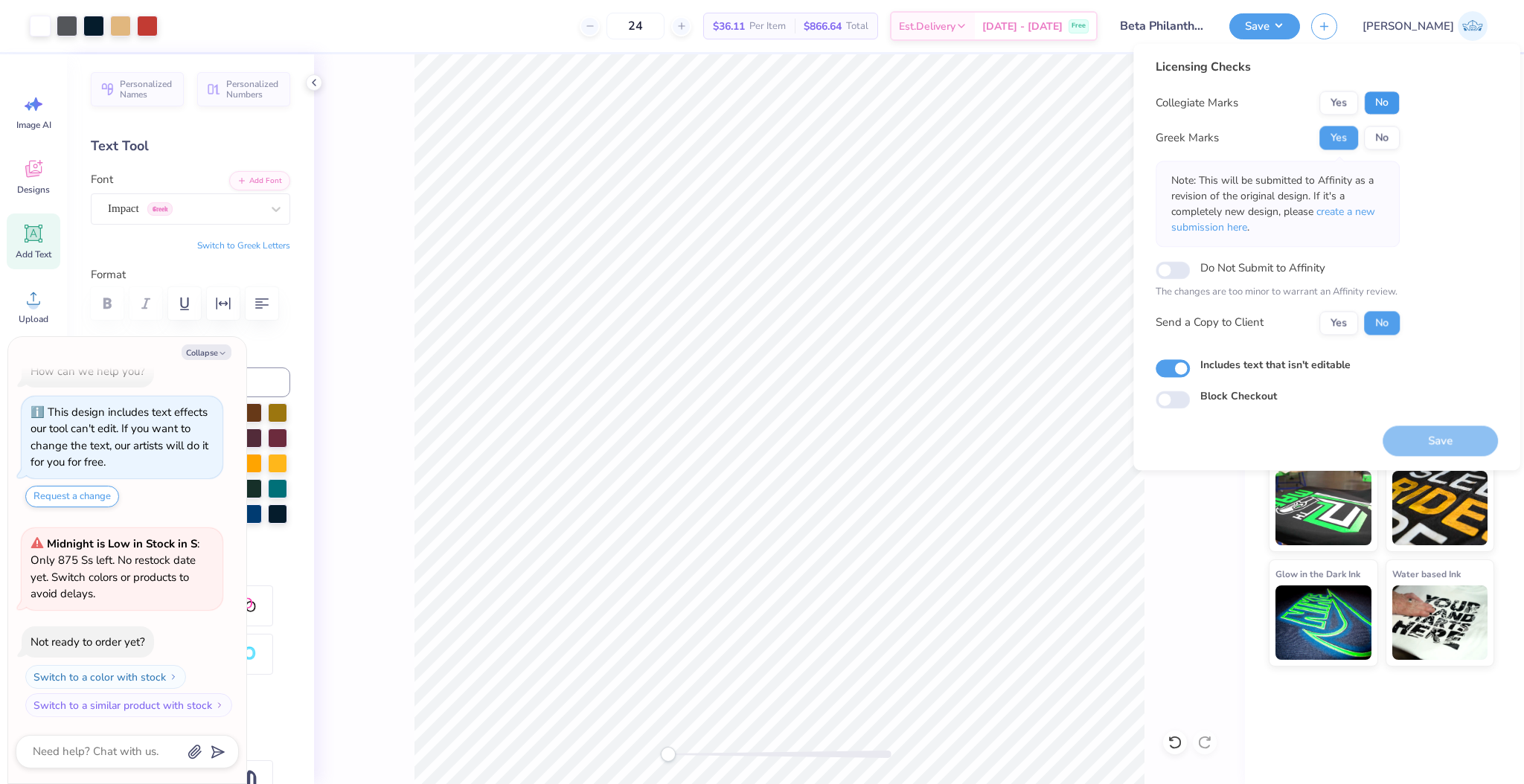
click at [1381, 112] on button "No" at bounding box center [1382, 102] width 36 height 24
click at [1336, 321] on button "Yes" at bounding box center [1339, 323] width 39 height 24
click at [1409, 417] on div "Save" at bounding box center [1440, 431] width 115 height 46
click at [1418, 440] on button "Save" at bounding box center [1440, 441] width 115 height 30
type textarea "x"
